Goal: Transaction & Acquisition: Obtain resource

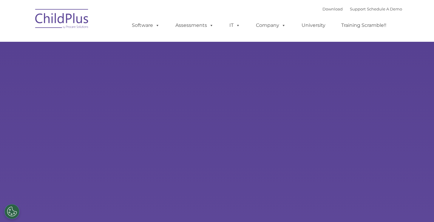
select select "MEDIUM"
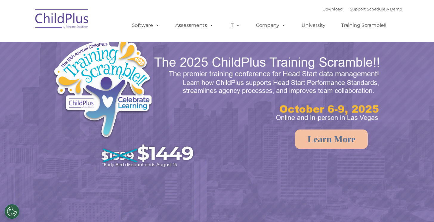
select select "MEDIUM"
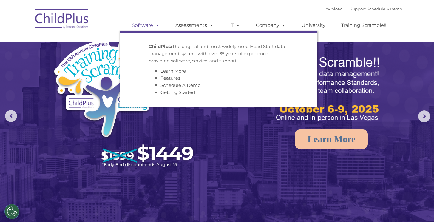
click at [143, 27] on link "Software" at bounding box center [146, 25] width 40 height 12
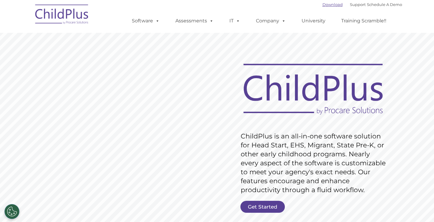
click at [323, 5] on link "Download" at bounding box center [333, 4] width 20 height 5
drag, startPoint x: 230, startPoint y: 42, endPoint x: 197, endPoint y: 2, distance: 52.0
click at [230, 42] on rs-slide "Request Pricing ChildPlus is an all-in-one software solution for Head Start, EH…" at bounding box center [217, 155] width 434 height 269
